Goal: Task Accomplishment & Management: Manage account settings

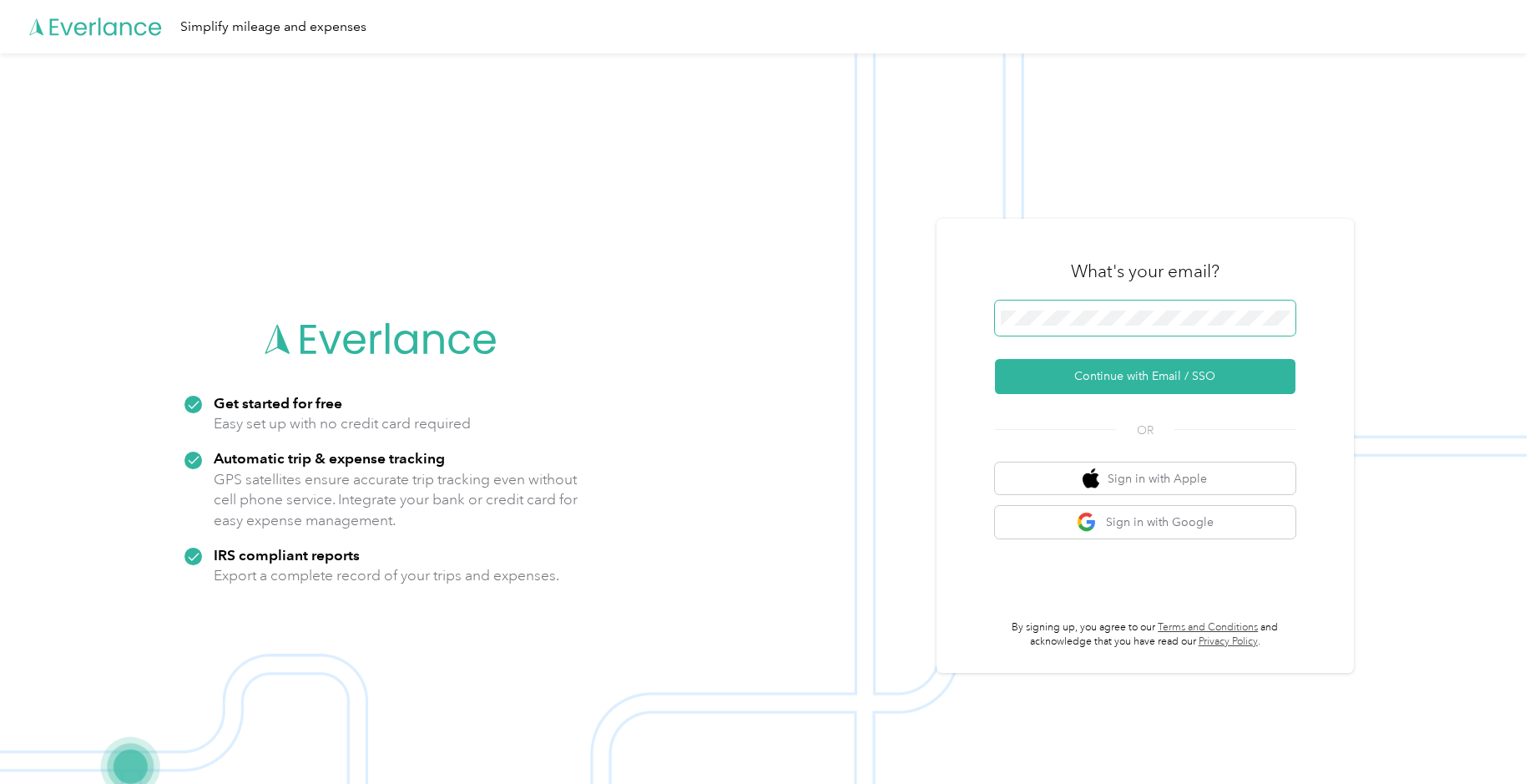
click at [1116, 325] on span at bounding box center [1145, 318] width 301 height 35
click at [1098, 376] on button "Continue with Email / SSO" at bounding box center [1145, 376] width 301 height 35
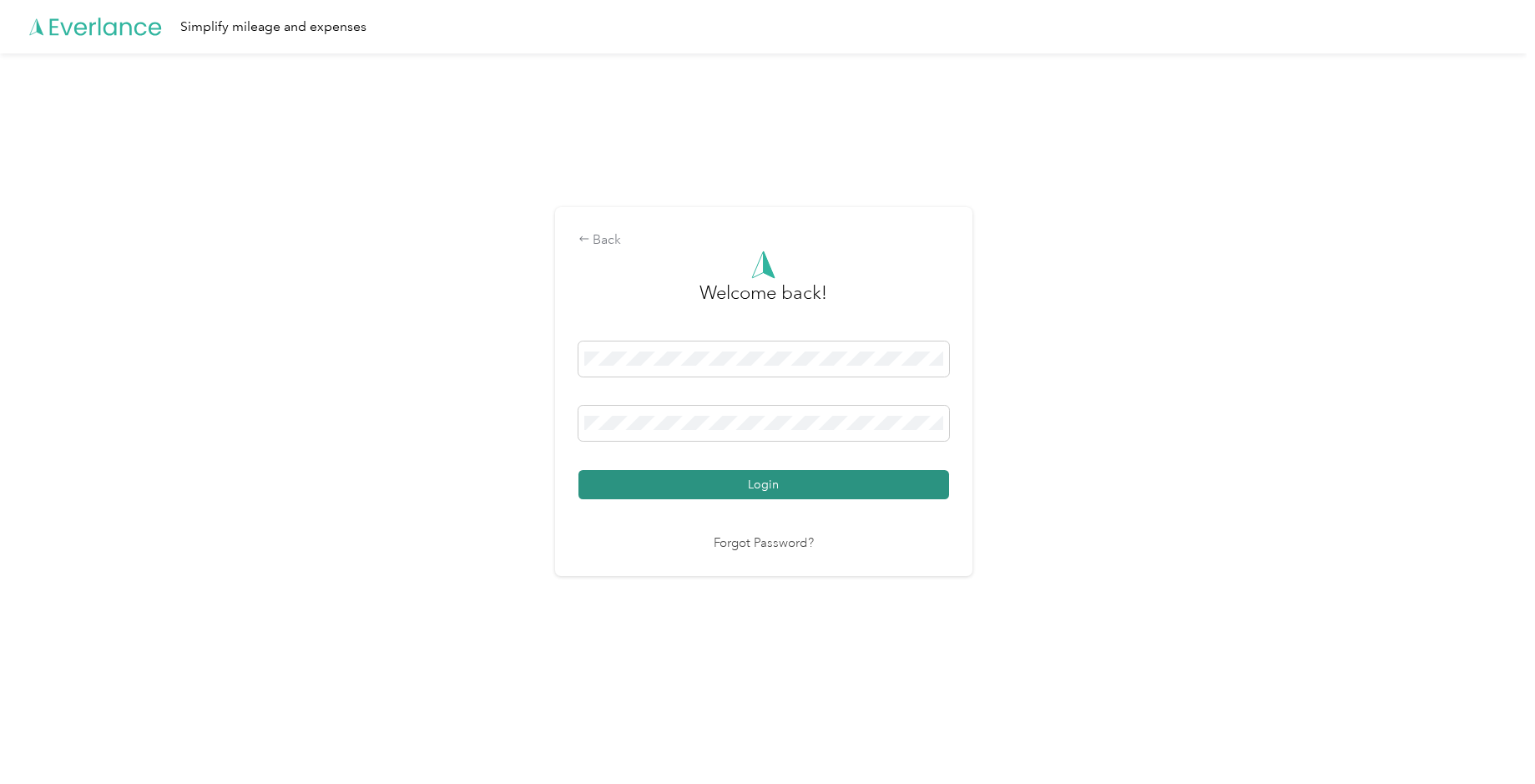
click at [738, 487] on button "Login" at bounding box center [764, 485] width 370 height 29
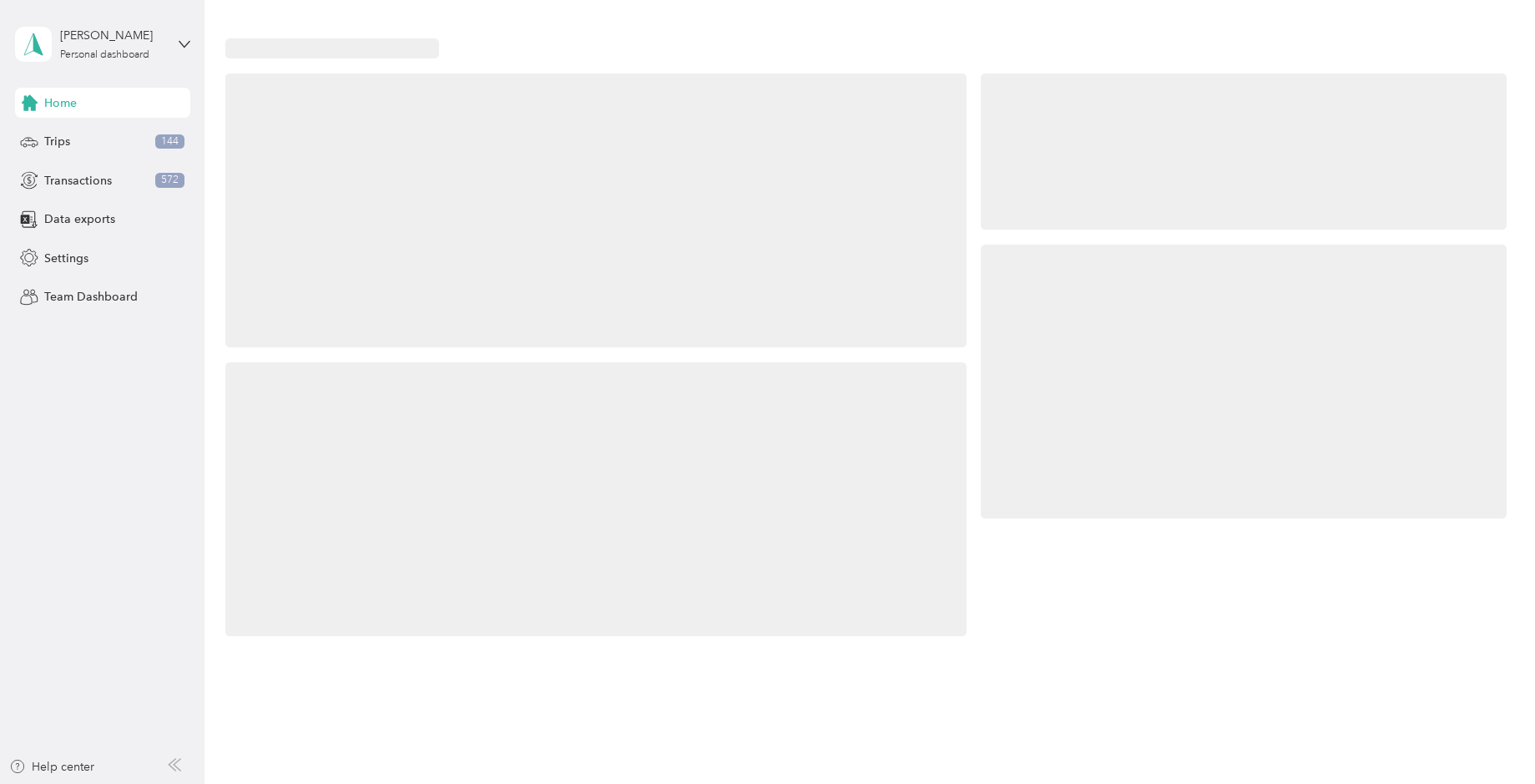
click at [773, 484] on div at bounding box center [596, 499] width 742 height 275
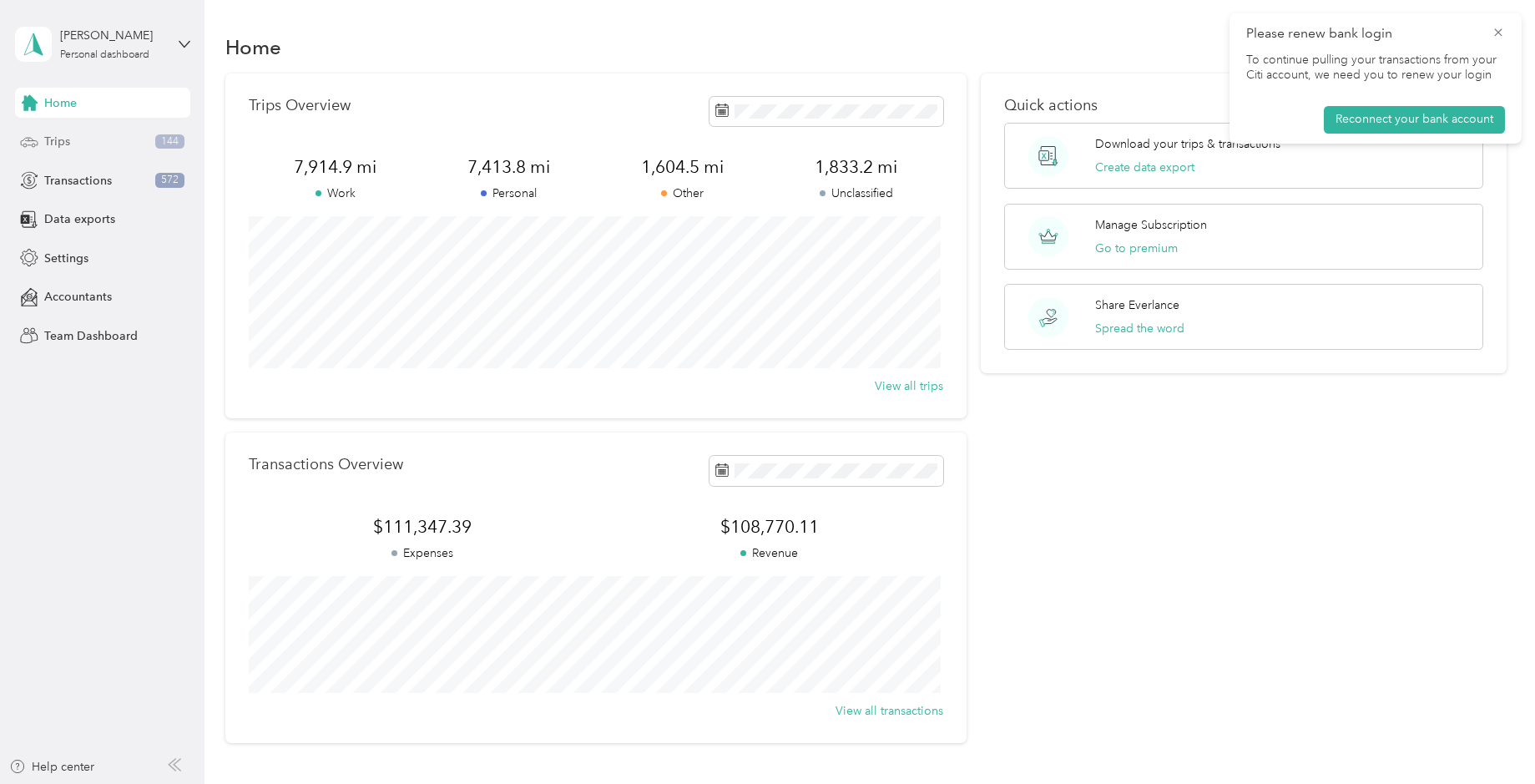
click at [81, 140] on div "Trips 144" at bounding box center [103, 142] width 175 height 30
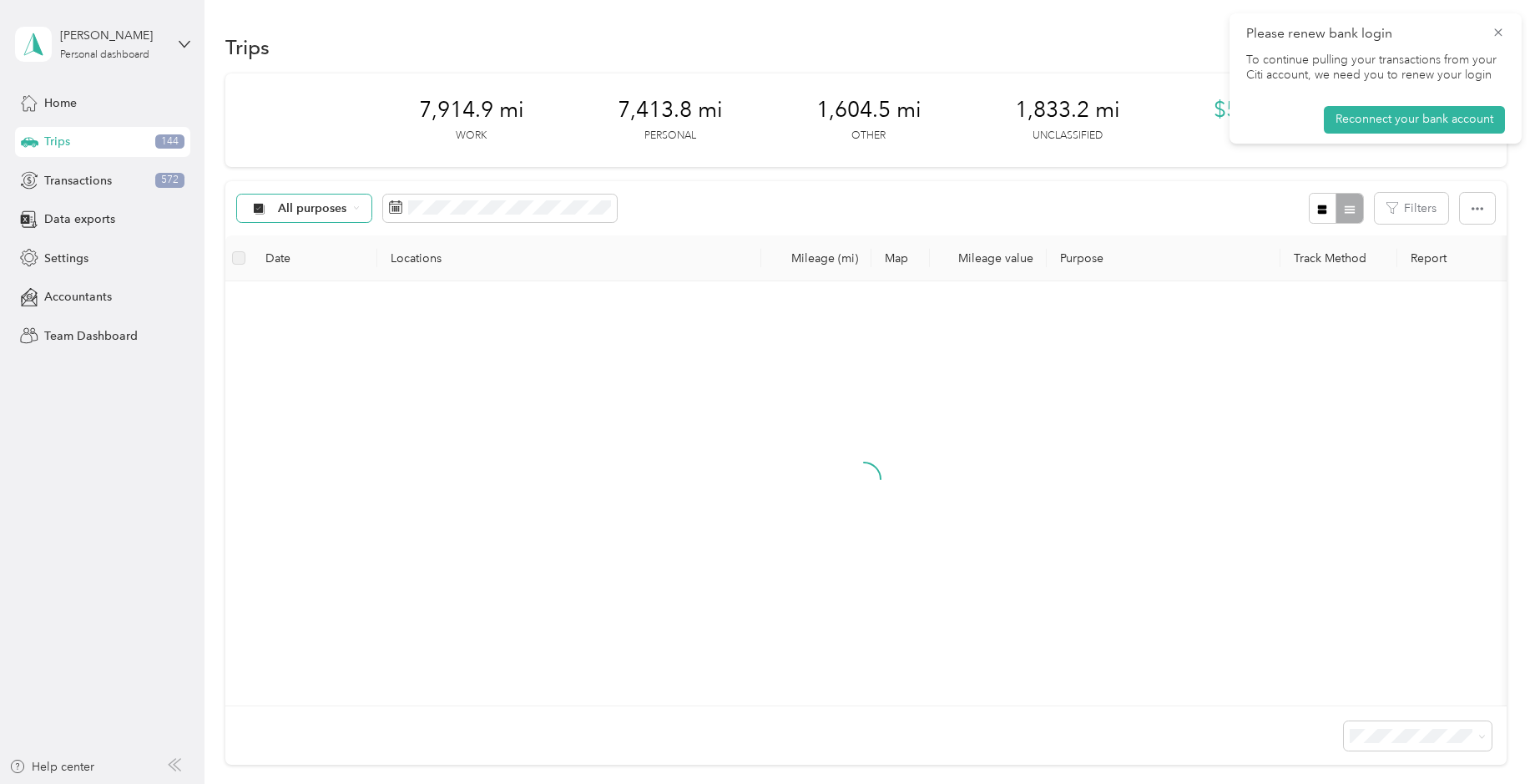
click at [314, 209] on span "All purposes" at bounding box center [313, 209] width 70 height 12
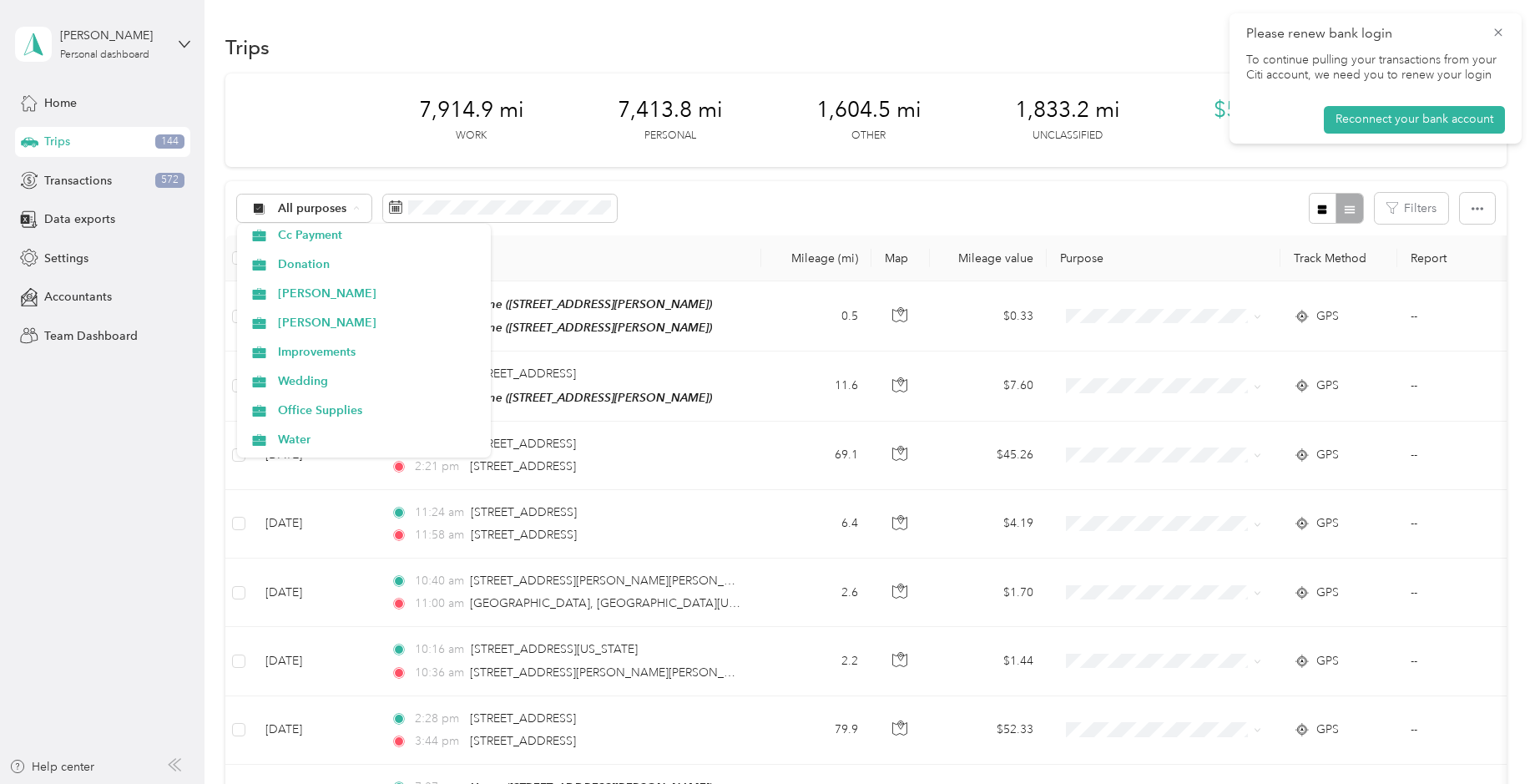
scroll to position [1085, 0]
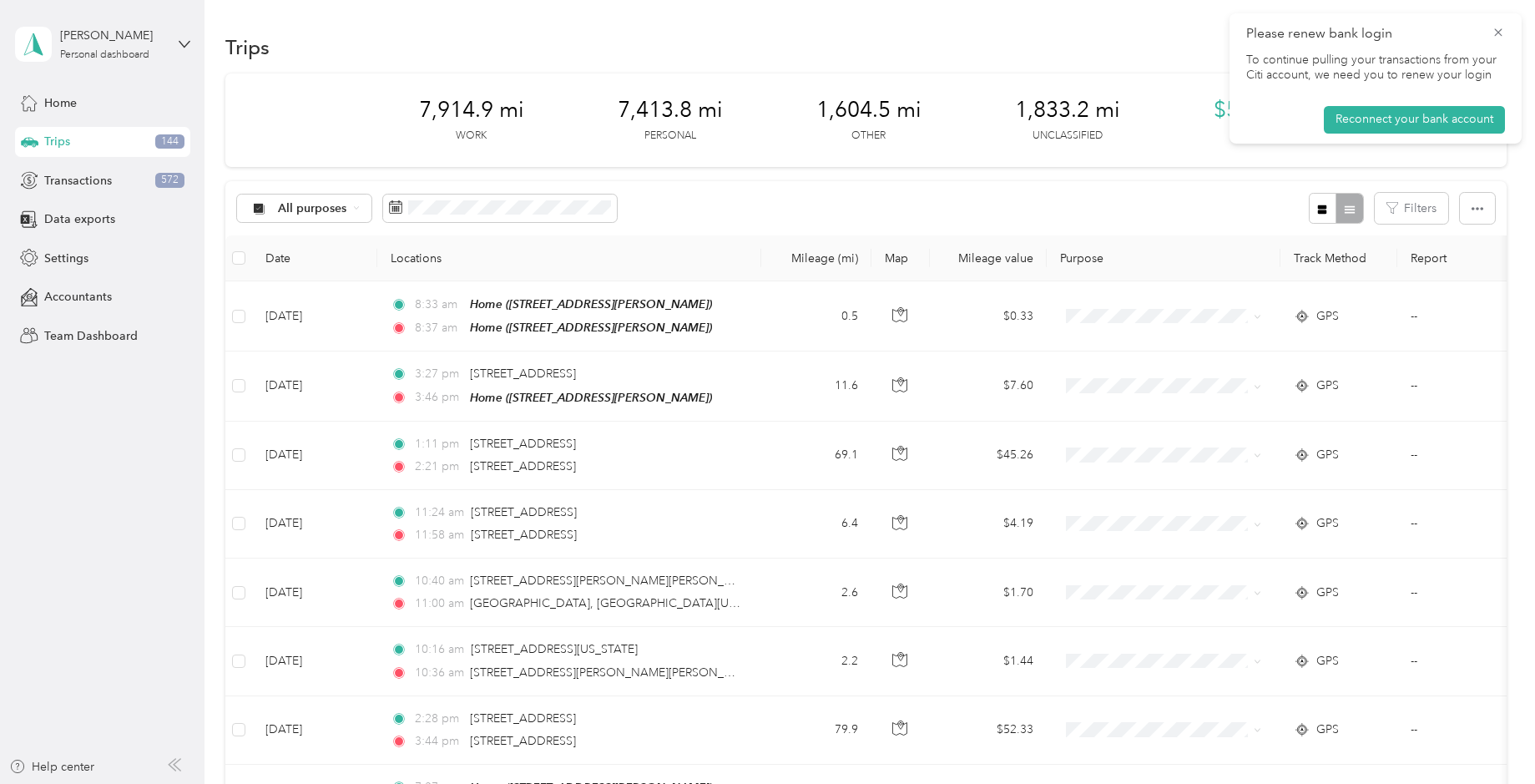
click at [287, 291] on span "[PERSON_NAME]" at bounding box center [378, 286] width 201 height 18
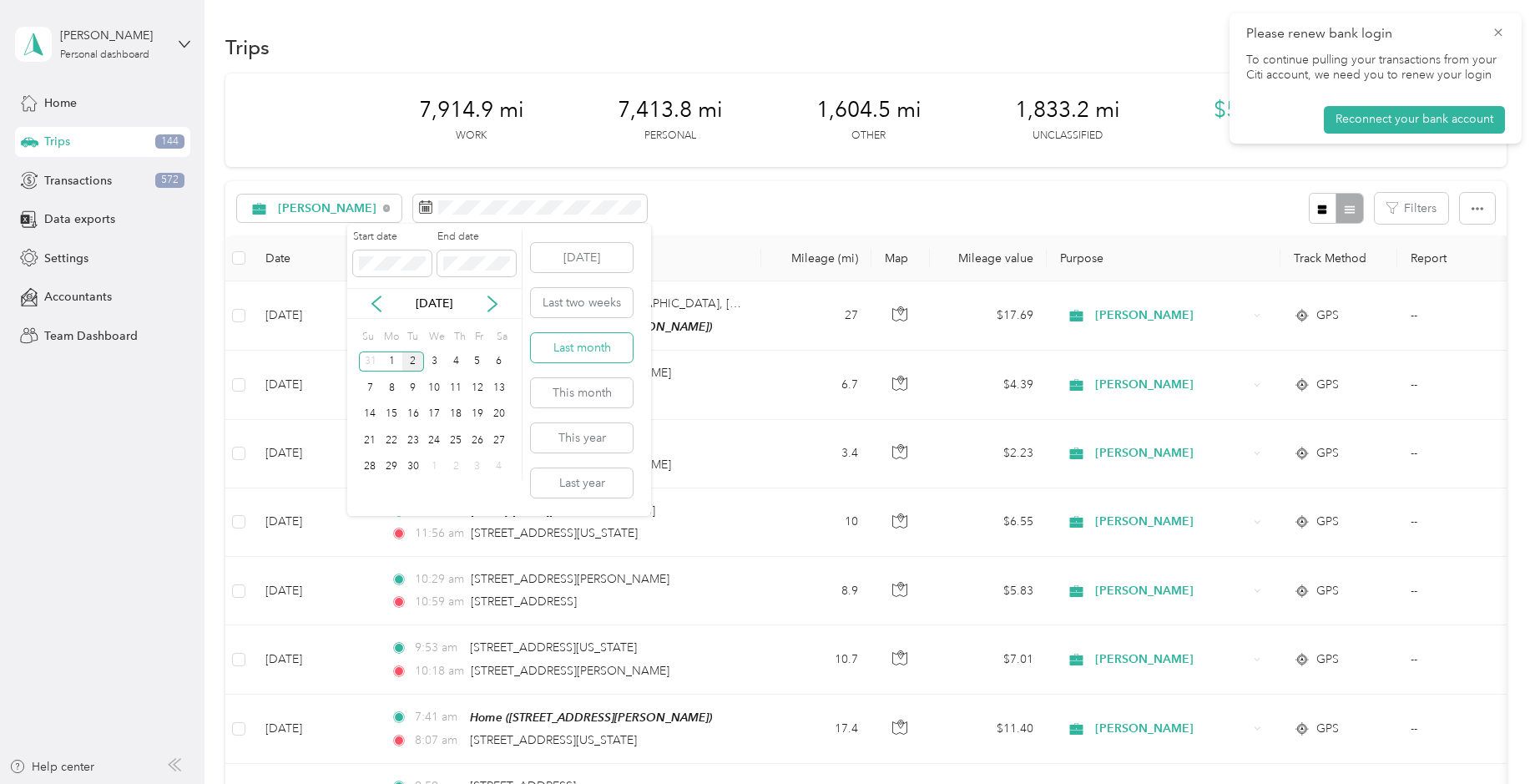
click at [575, 339] on button "Last month" at bounding box center [581, 348] width 102 height 29
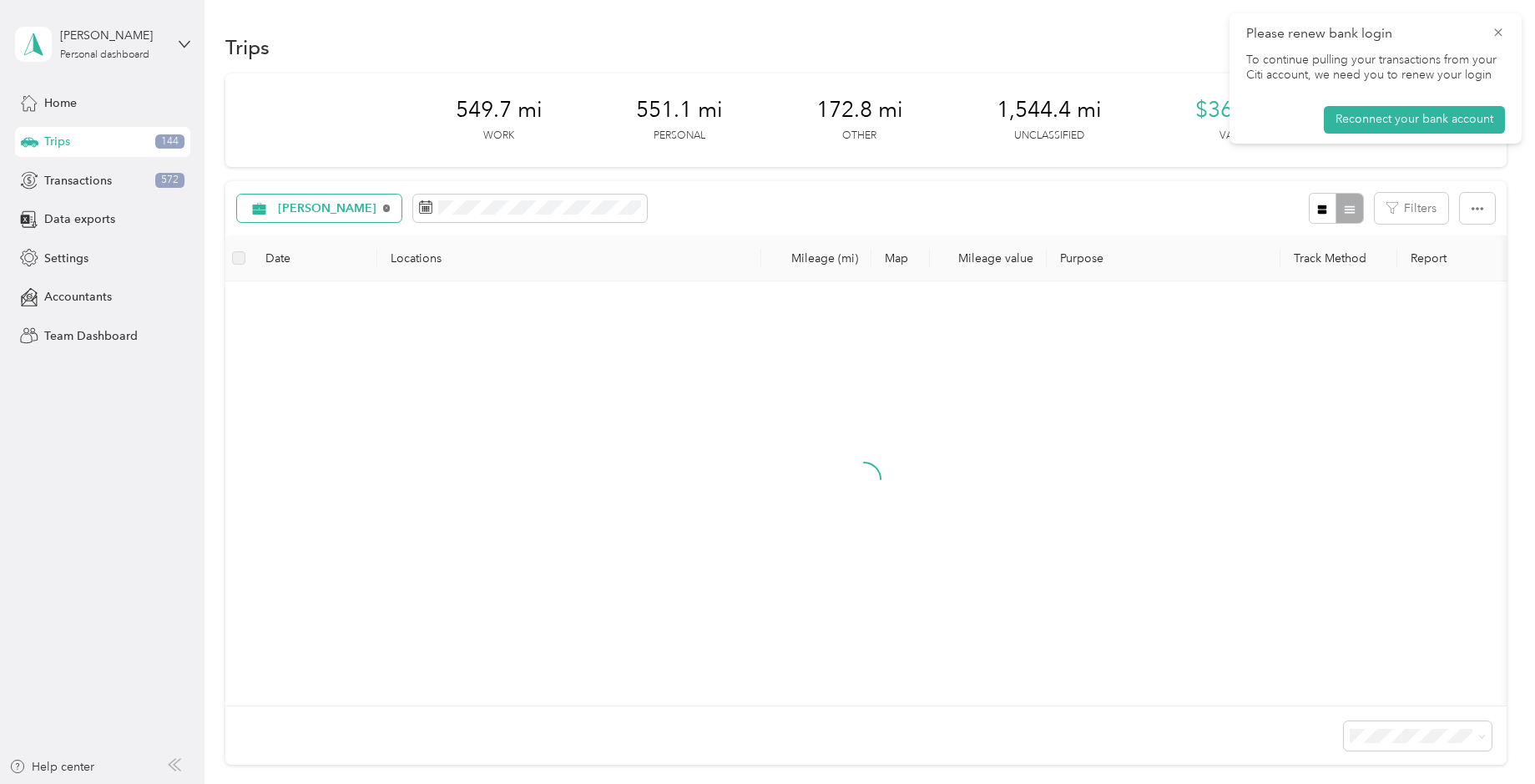
click at [383, 205] on icon at bounding box center [387, 208] width 7 height 7
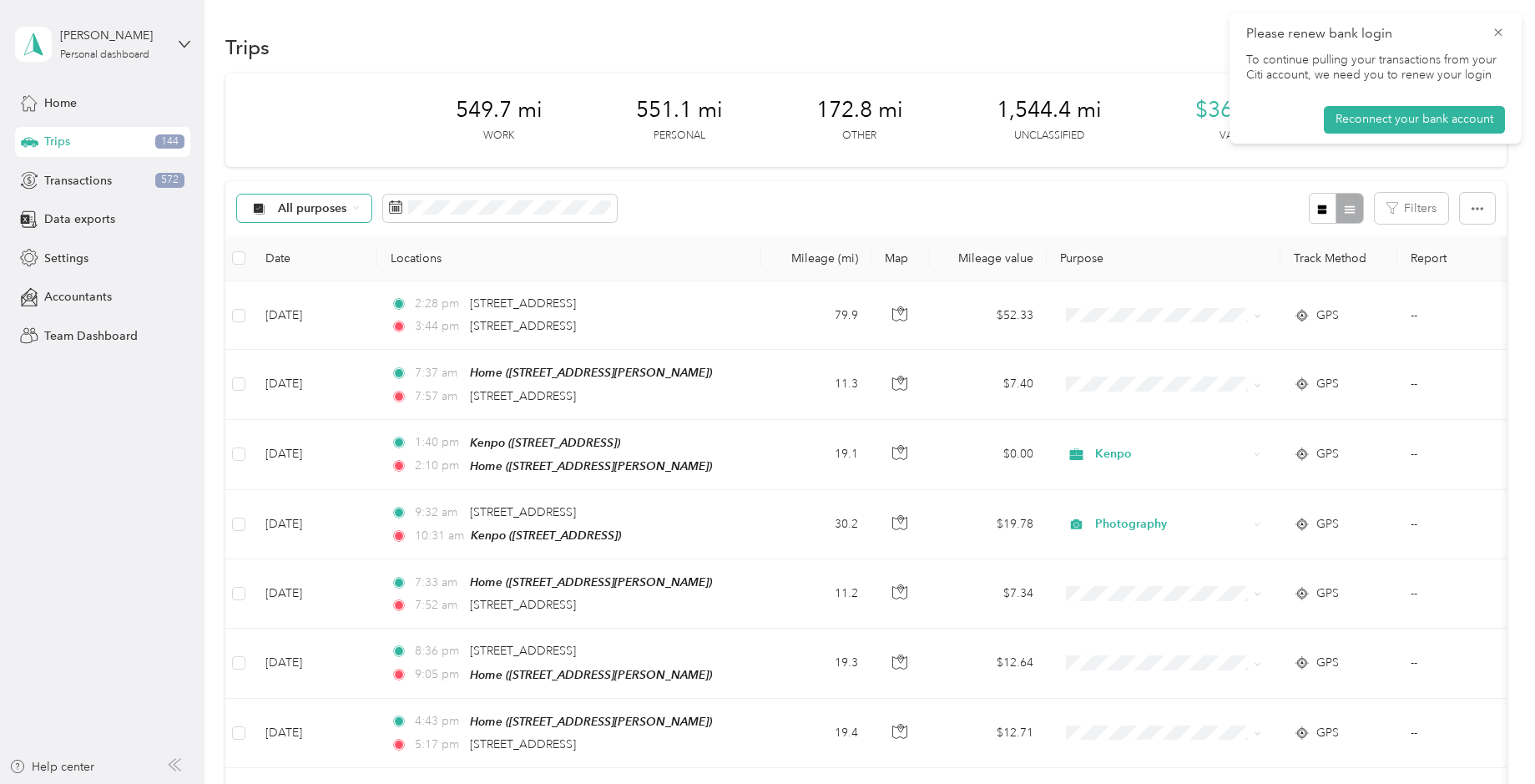
click at [328, 203] on span "All purposes" at bounding box center [313, 209] width 70 height 12
click at [312, 265] on span "Unclassified" at bounding box center [378, 267] width 201 height 18
click at [1326, 209] on button "button" at bounding box center [1322, 209] width 28 height 31
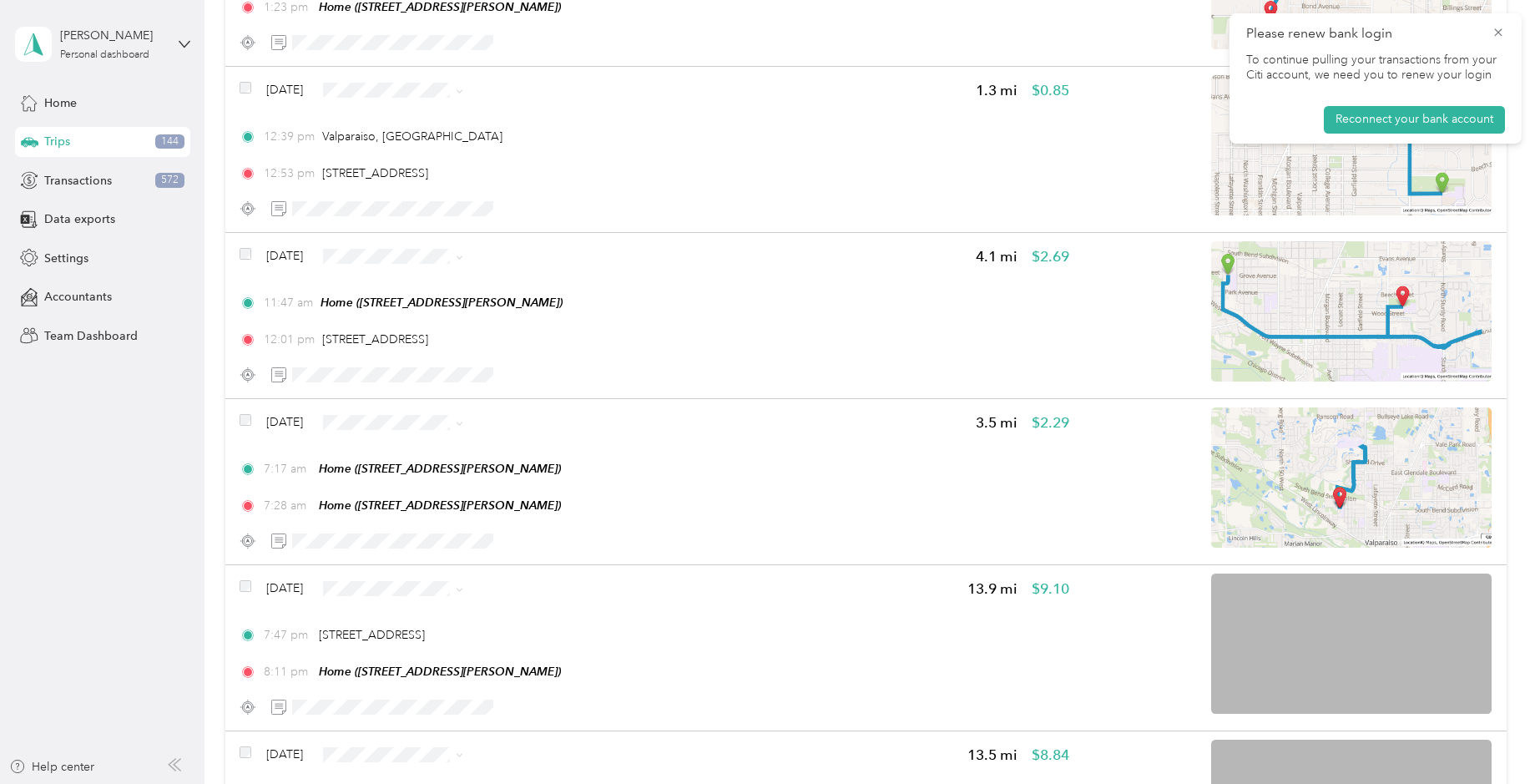
scroll to position [2171, 0]
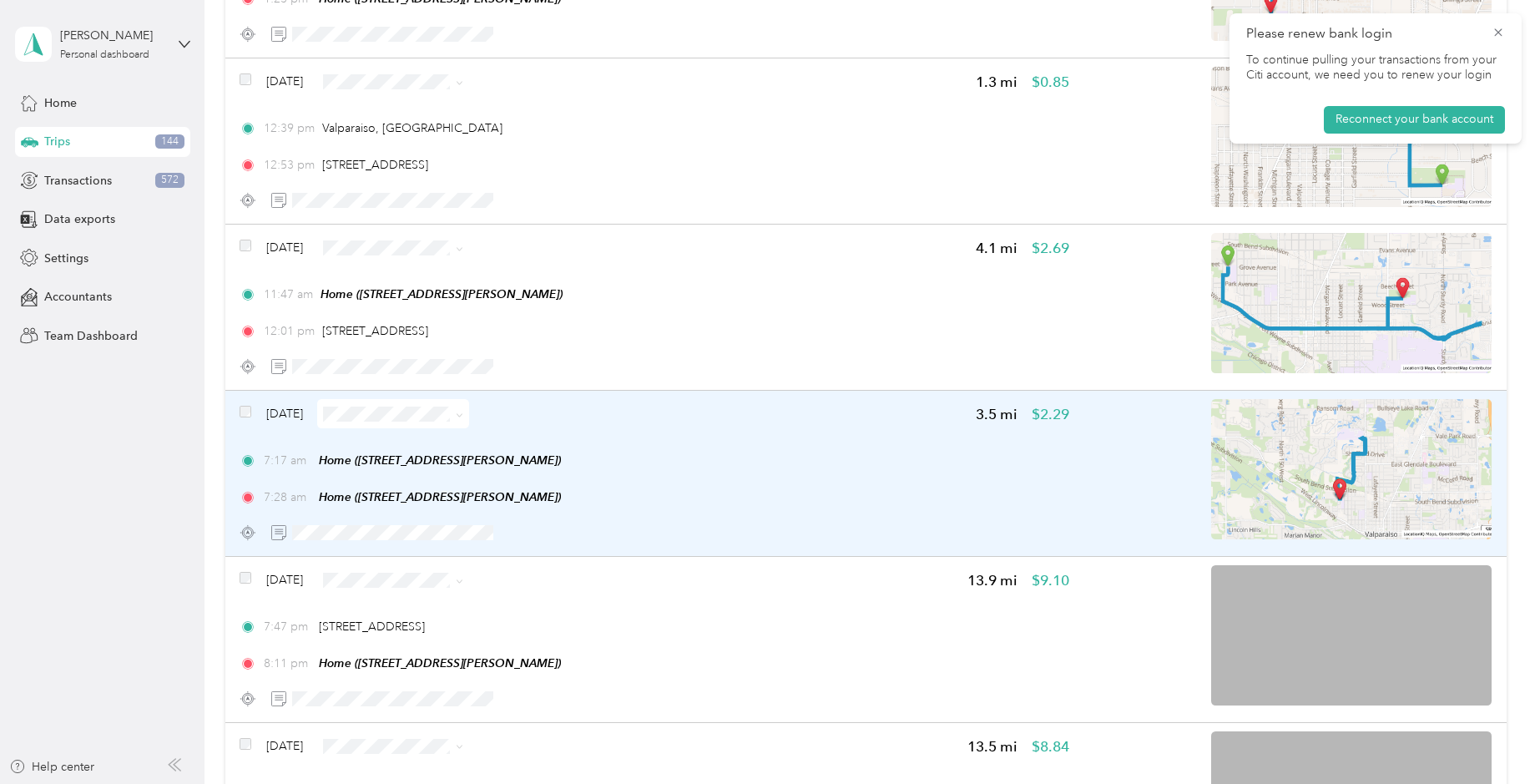
click at [1382, 453] on img at bounding box center [1351, 469] width 281 height 140
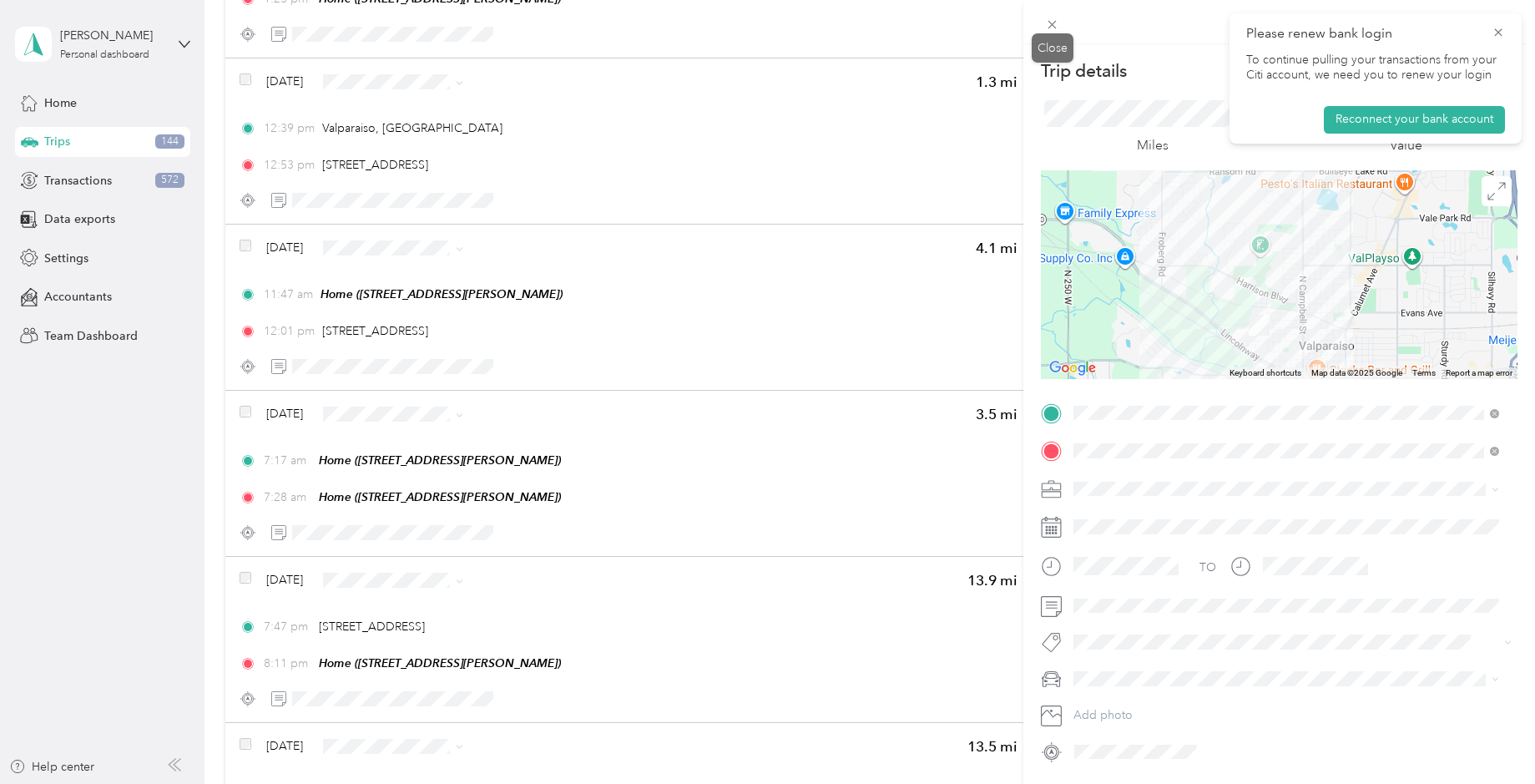
drag, startPoint x: 1050, startPoint y: 26, endPoint x: 1080, endPoint y: 42, distance: 34.0
click at [1051, 28] on icon at bounding box center [1052, 25] width 14 height 14
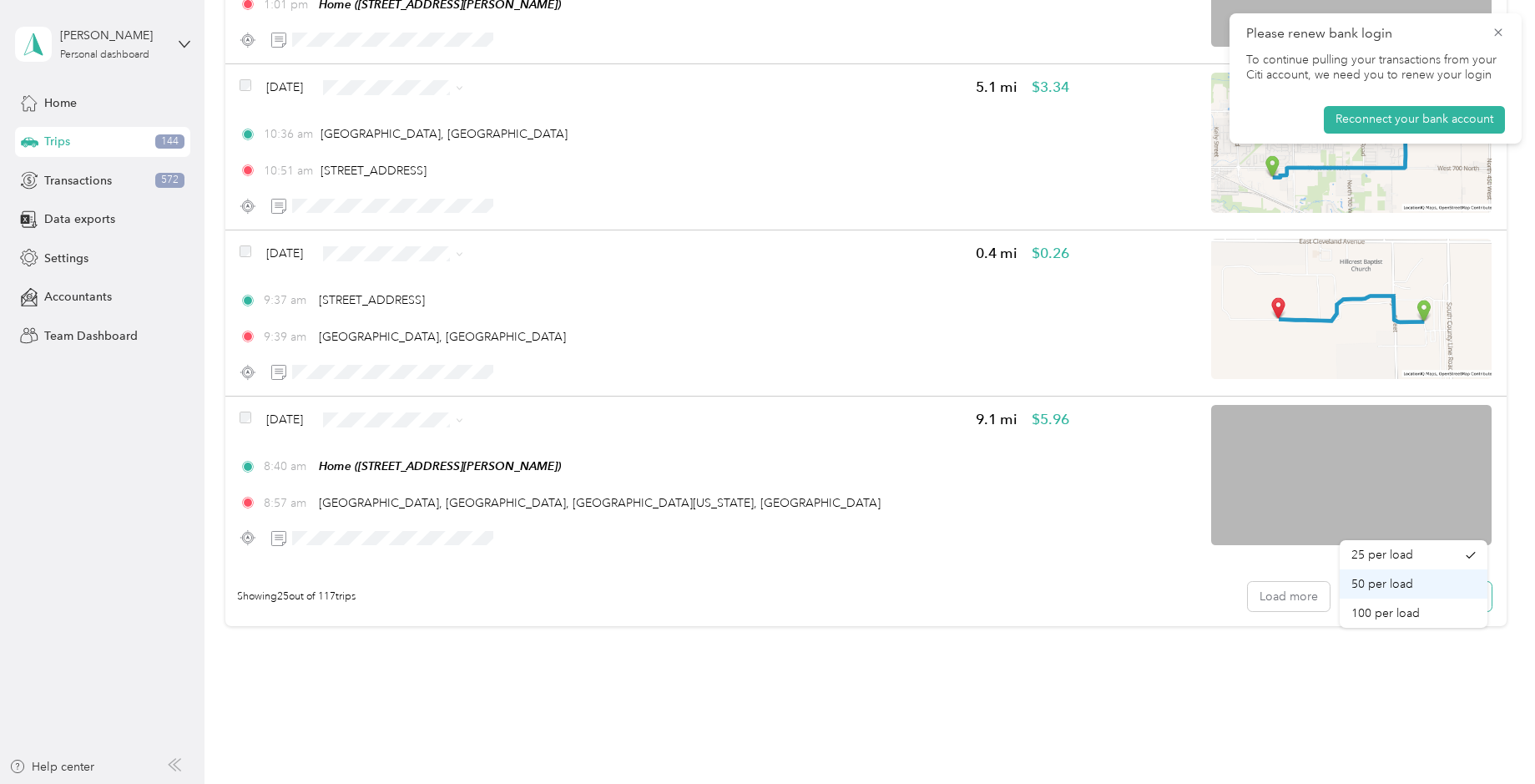
scroll to position [3899, 0]
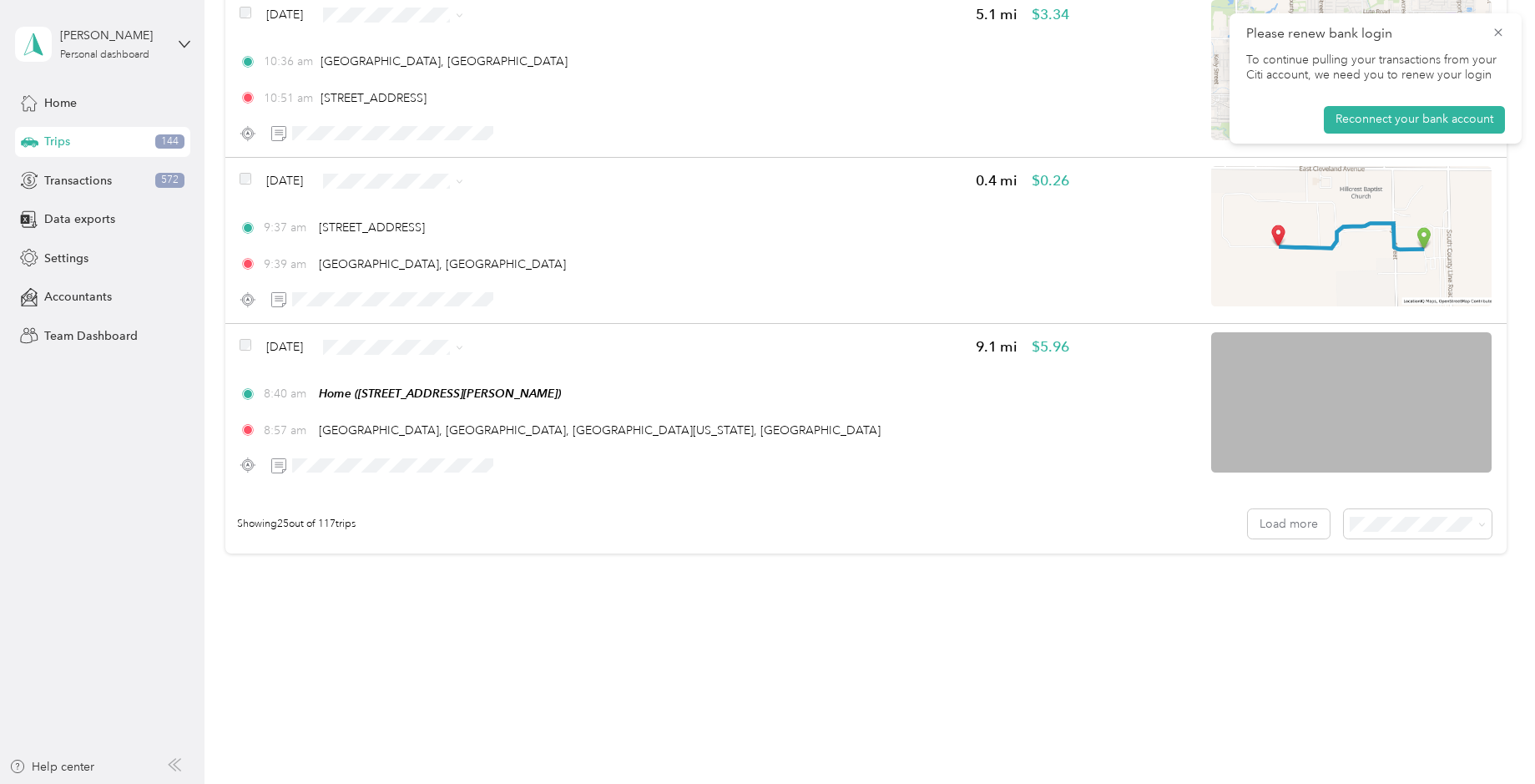
click at [1397, 612] on span "100 per load" at bounding box center [1386, 609] width 69 height 14
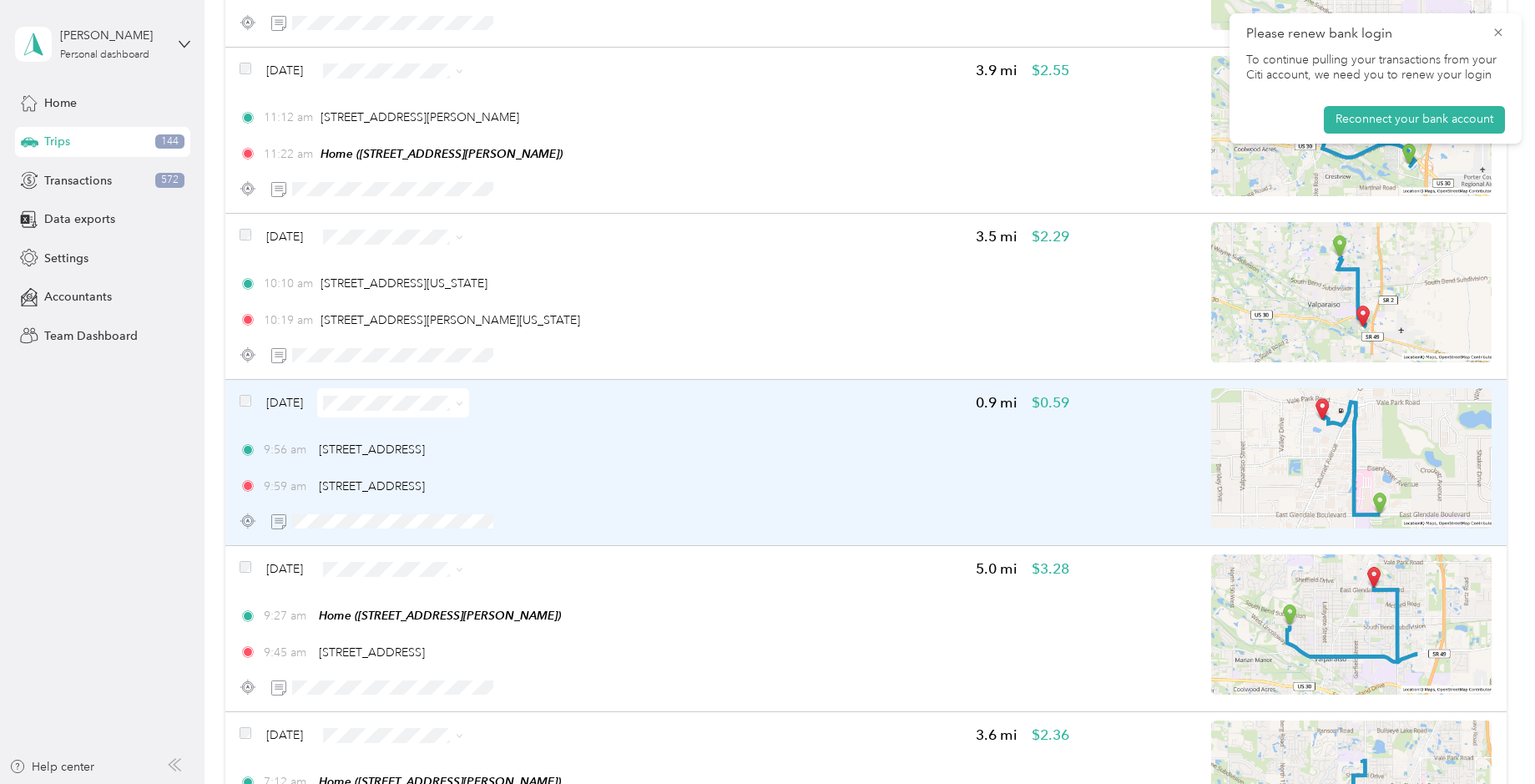
scroll to position [4675, 0]
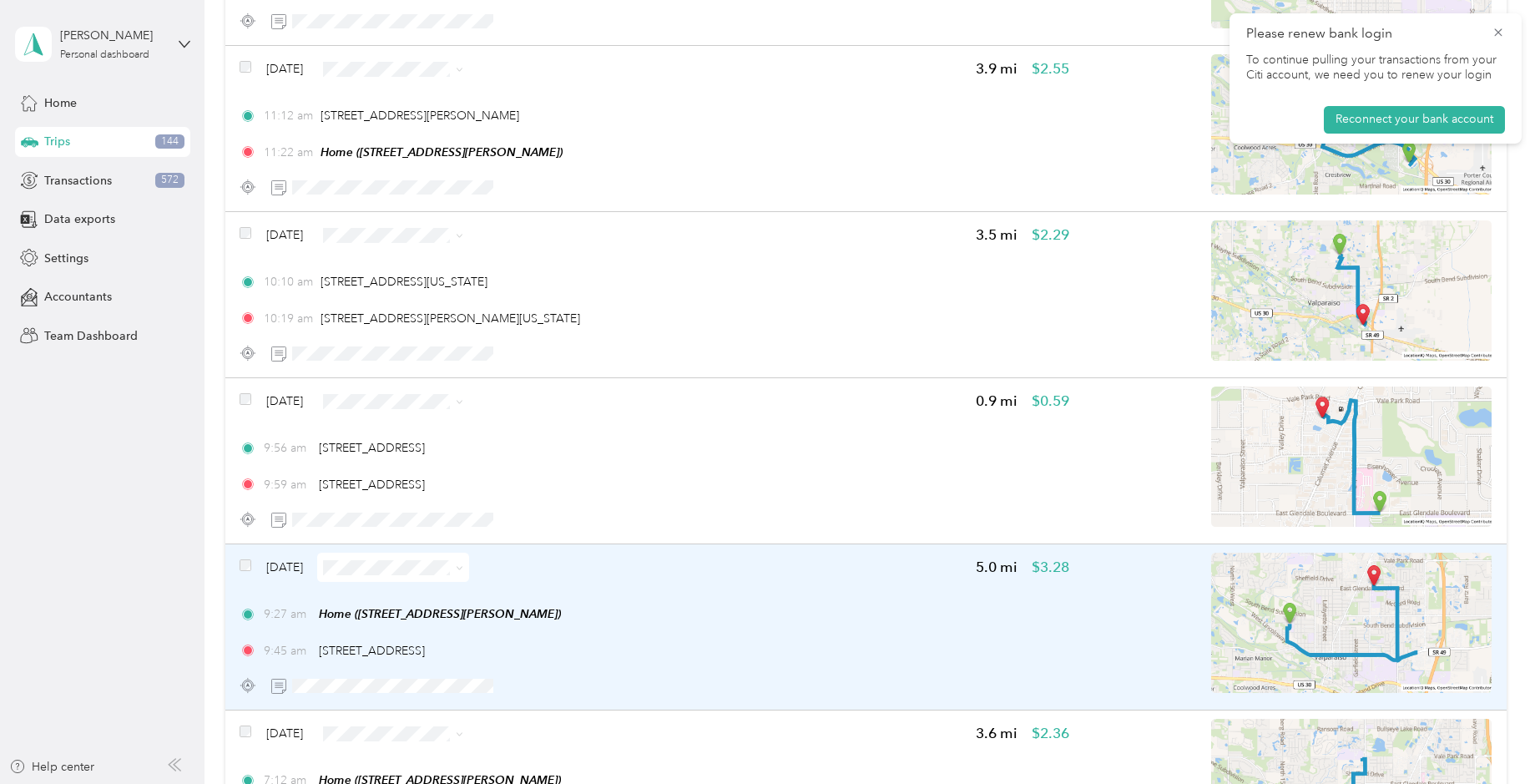
click at [1360, 626] on img at bounding box center [1351, 622] width 281 height 140
